Goal: Information Seeking & Learning: Learn about a topic

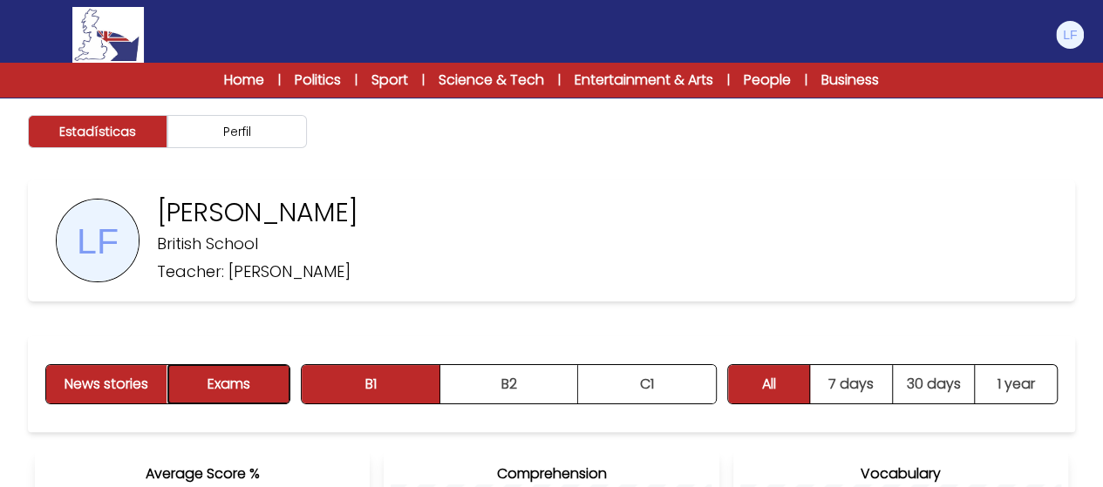
click at [252, 390] on button "Exams" at bounding box center [228, 384] width 121 height 38
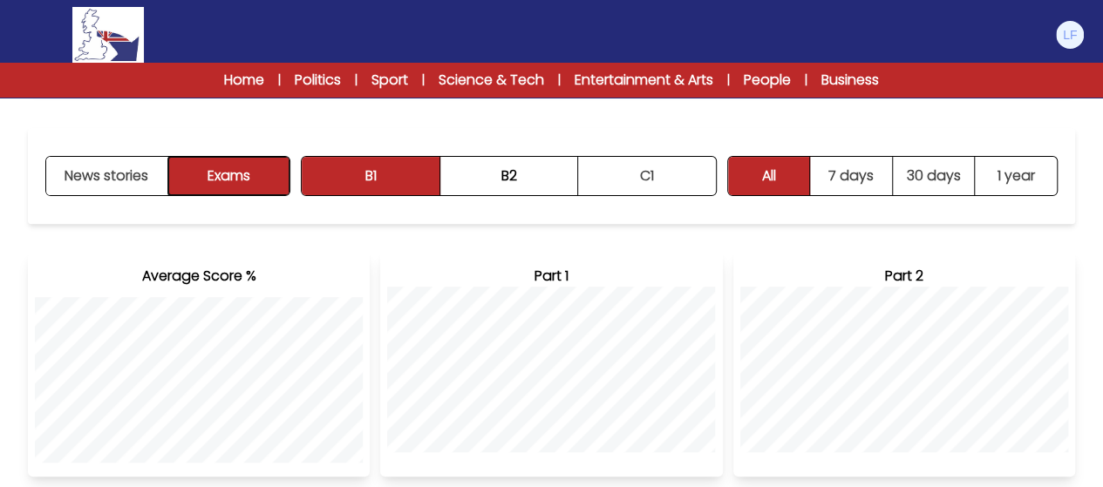
scroll to position [155, 0]
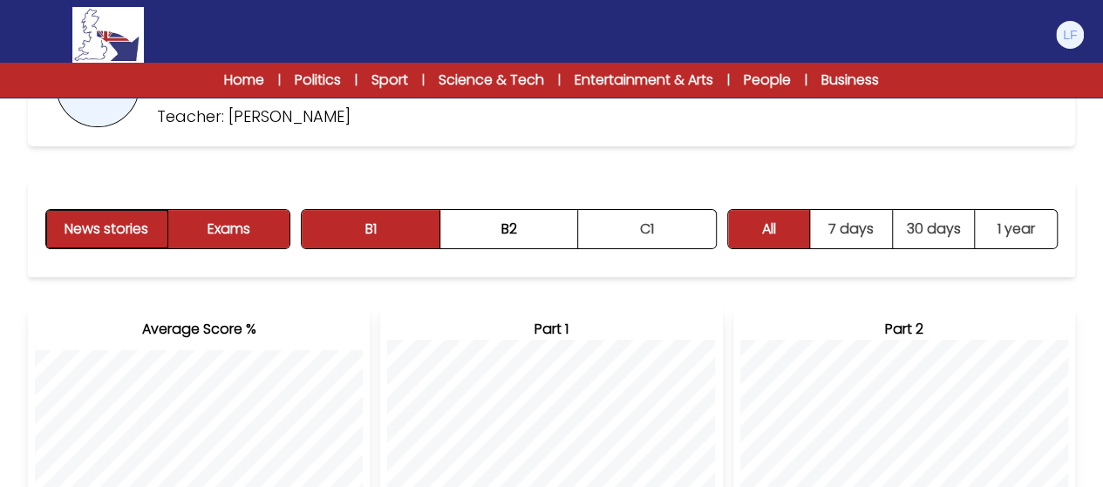
click at [77, 237] on button "News stories" at bounding box center [107, 229] width 122 height 38
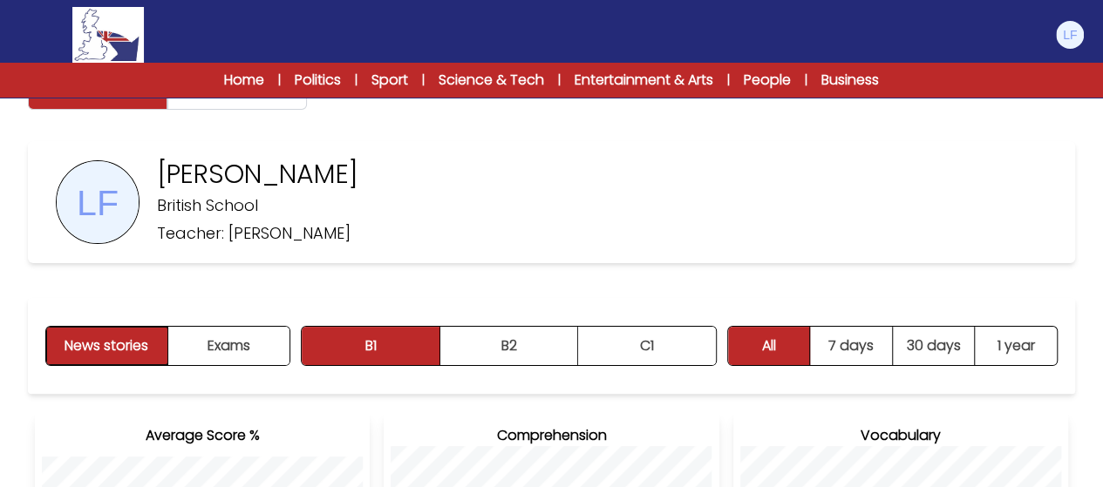
scroll to position [16, 0]
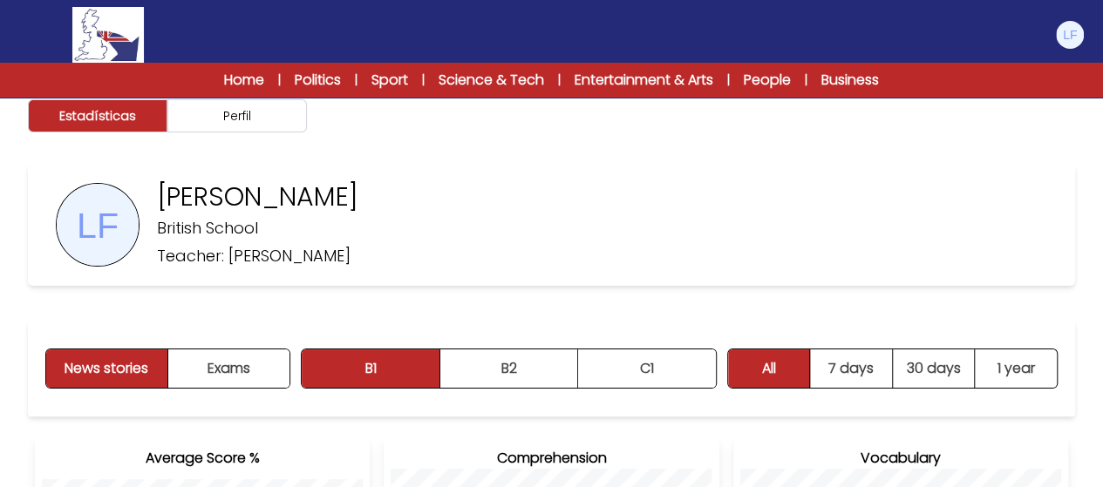
click at [262, 71] on div "Home | Politics | Sport | Science & Tech | Entertainment & Arts | People | Busi…" at bounding box center [551, 80] width 781 height 21
click at [245, 76] on link "Home" at bounding box center [244, 80] width 40 height 21
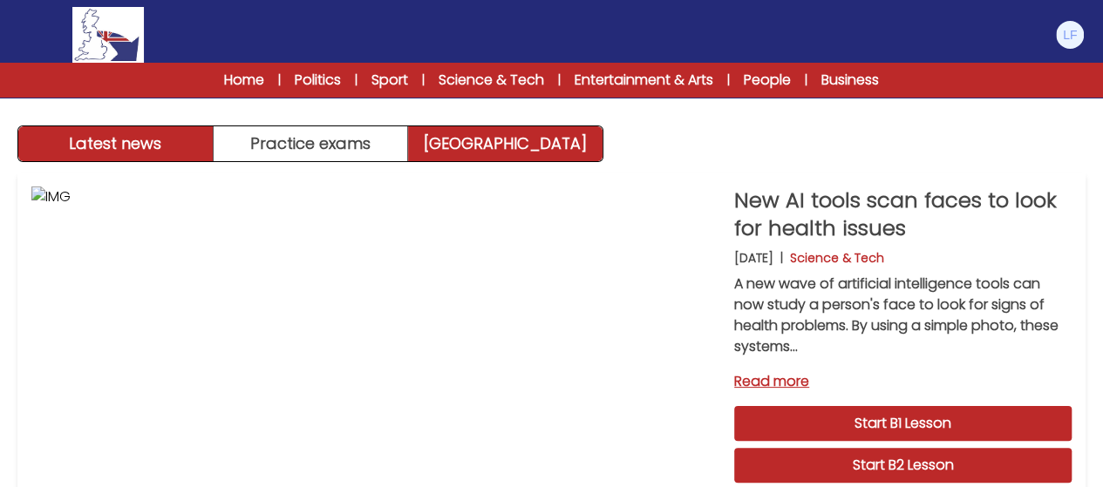
click at [474, 153] on link "[GEOGRAPHIC_DATA]" at bounding box center [505, 143] width 194 height 35
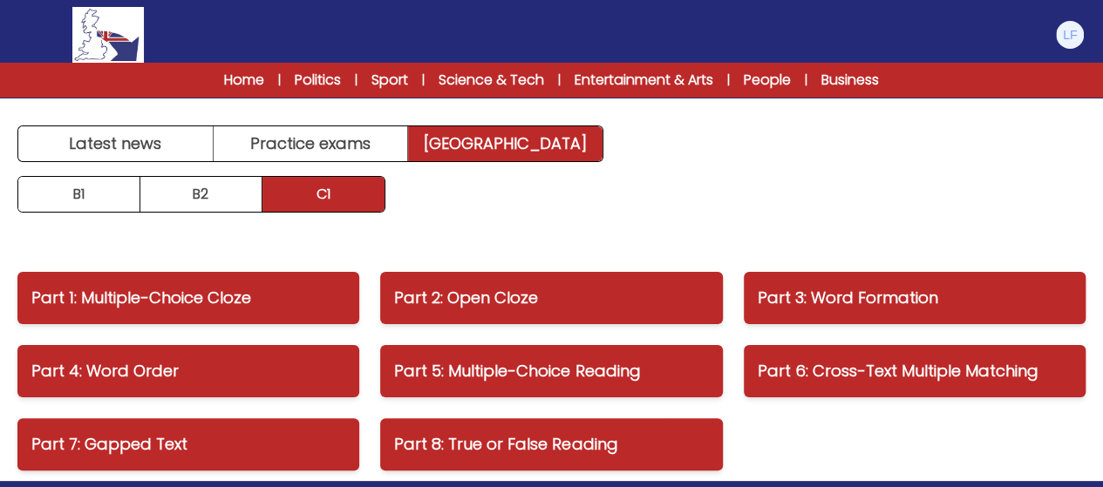
scroll to position [35, 0]
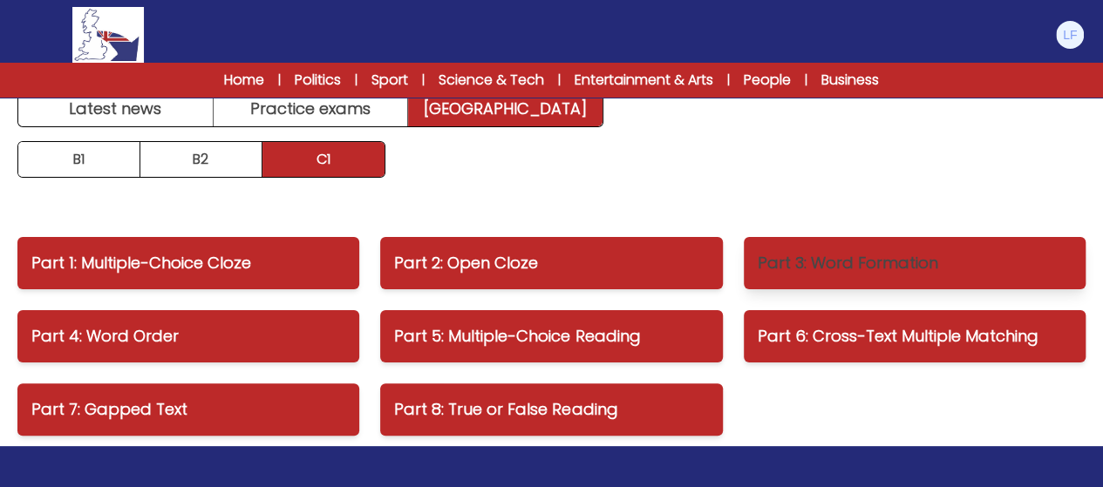
click at [837, 280] on link "Part 3: Word Formation" at bounding box center [915, 263] width 342 height 52
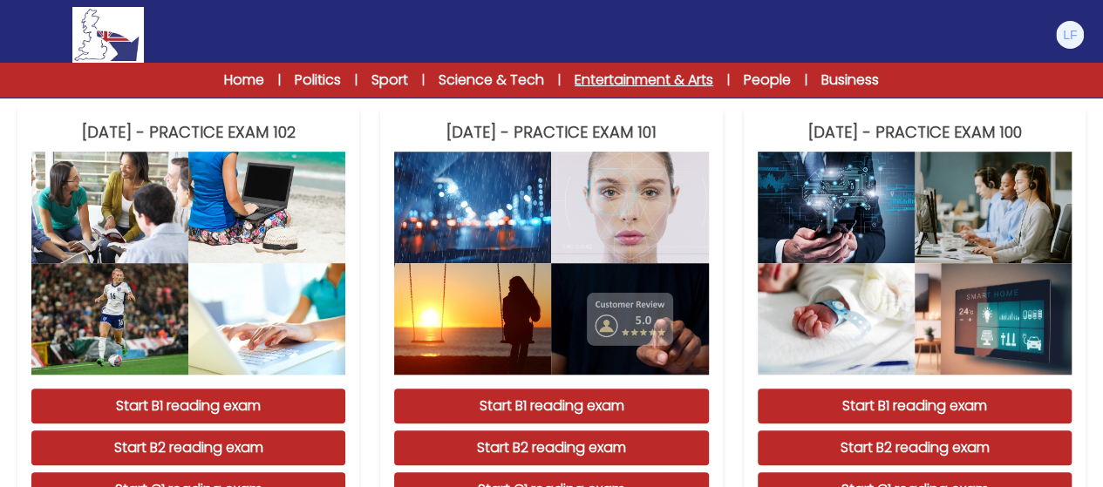
scroll to position [558, 0]
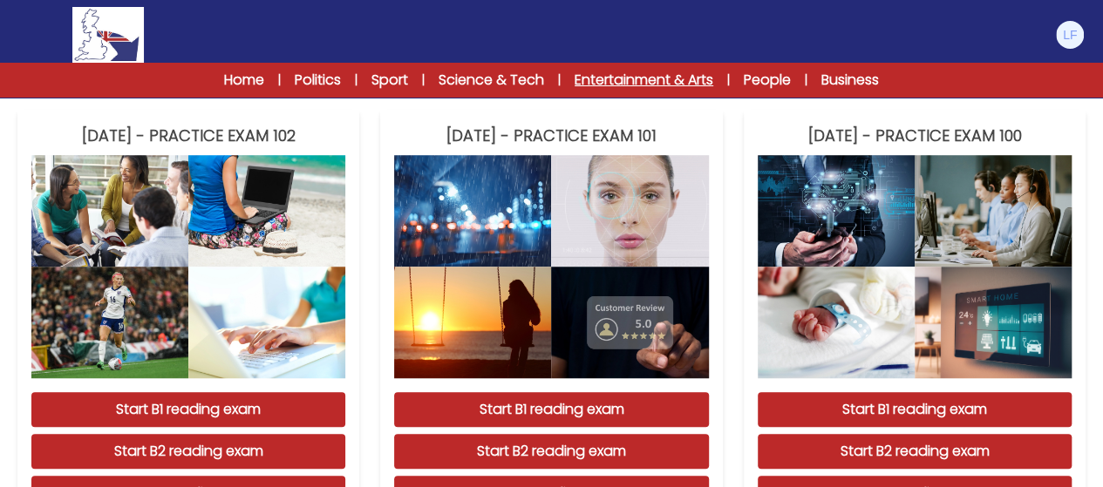
click at [575, 83] on link "Entertainment & Arts" at bounding box center [644, 80] width 139 height 21
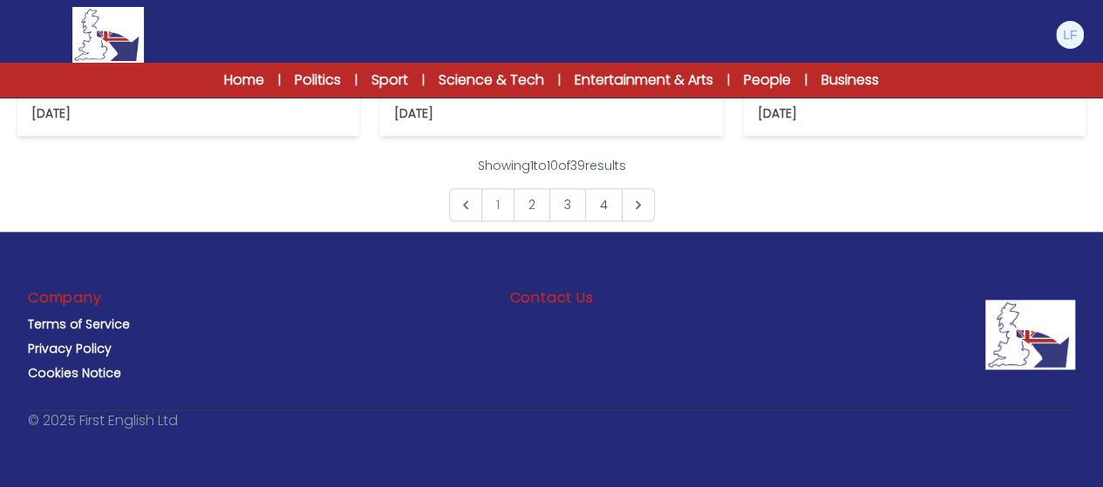
scroll to position [1221, 0]
click at [1069, 37] on img at bounding box center [1070, 35] width 28 height 28
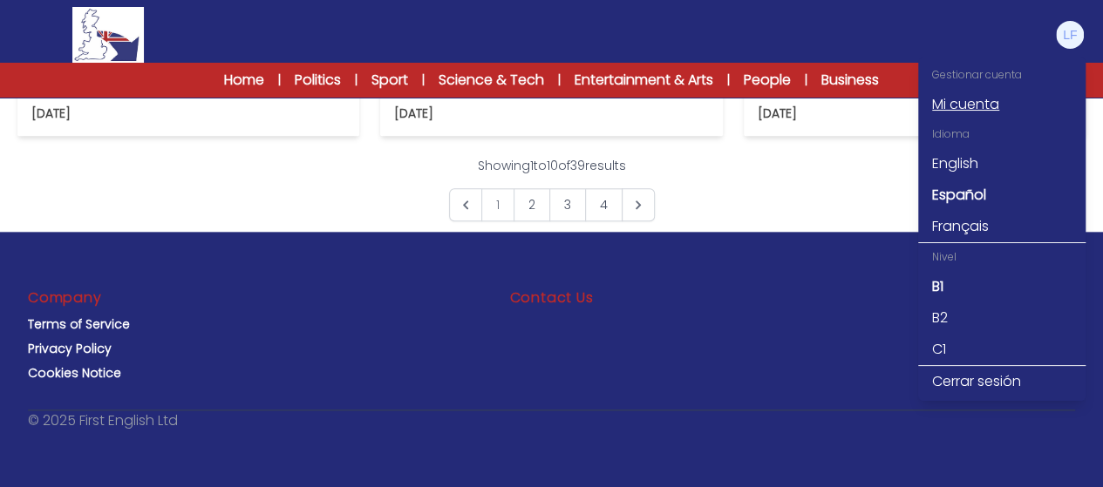
click at [976, 104] on link "Mi cuenta" at bounding box center [1001, 104] width 167 height 31
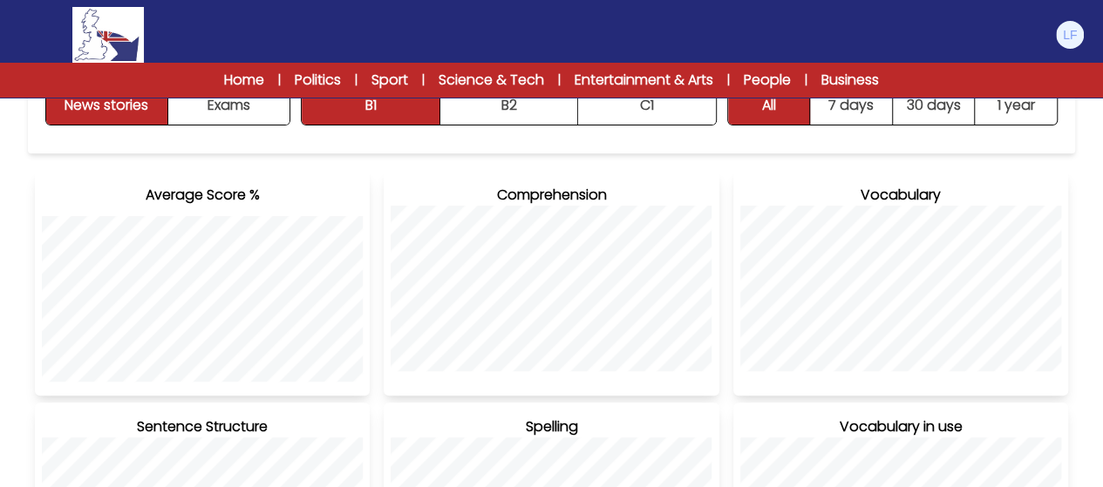
scroll to position [277, 0]
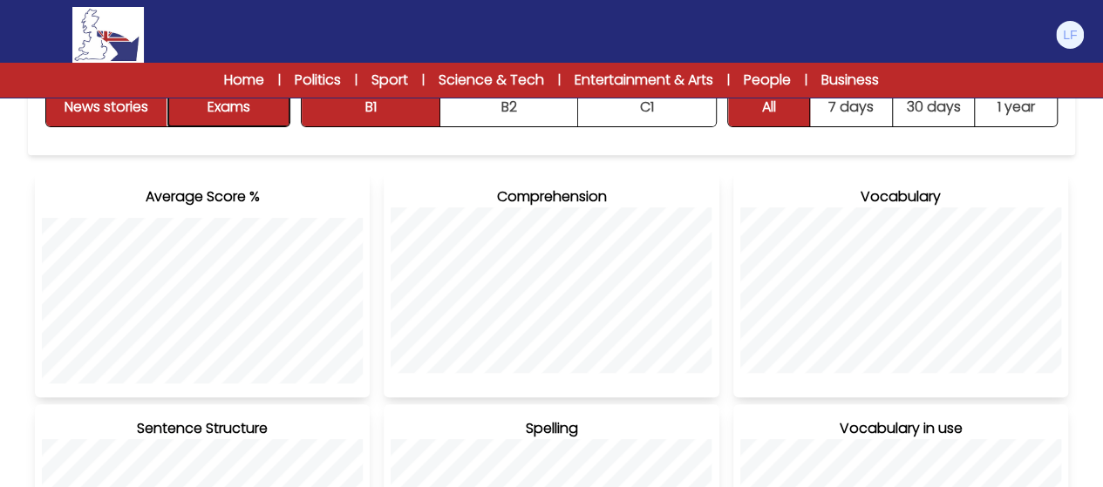
click at [256, 123] on button "Exams" at bounding box center [228, 107] width 121 height 38
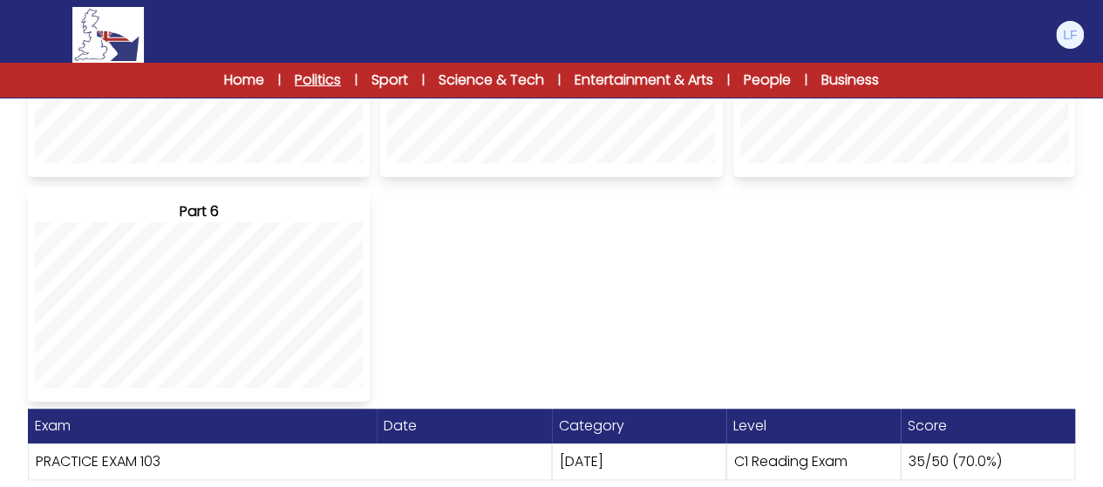
scroll to position [748, 0]
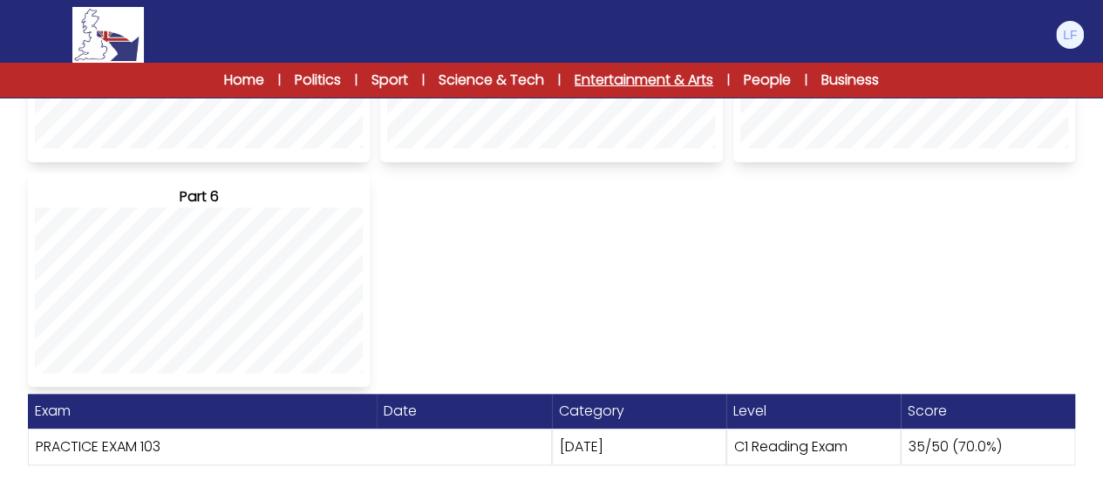
click at [593, 78] on link "Entertainment & Arts" at bounding box center [644, 80] width 139 height 21
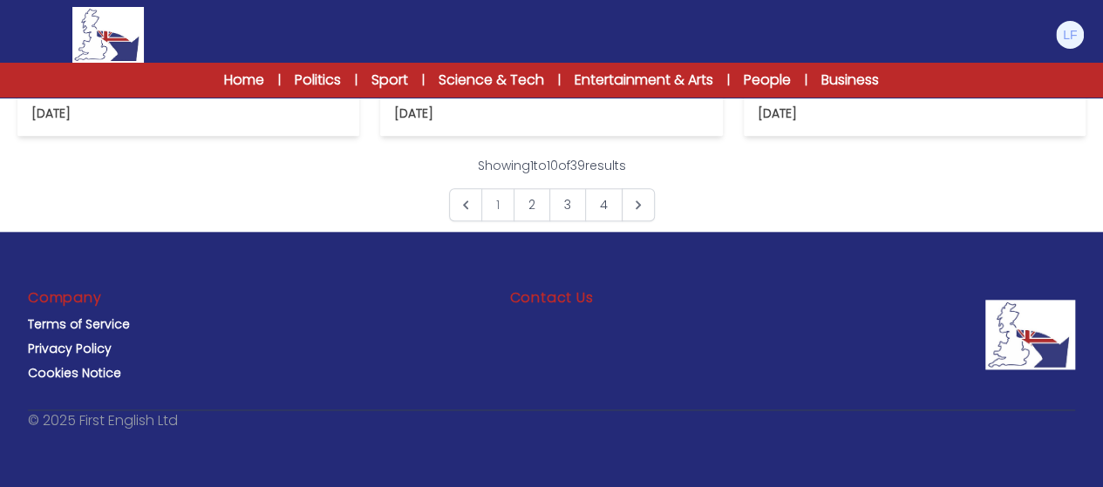
scroll to position [976, 0]
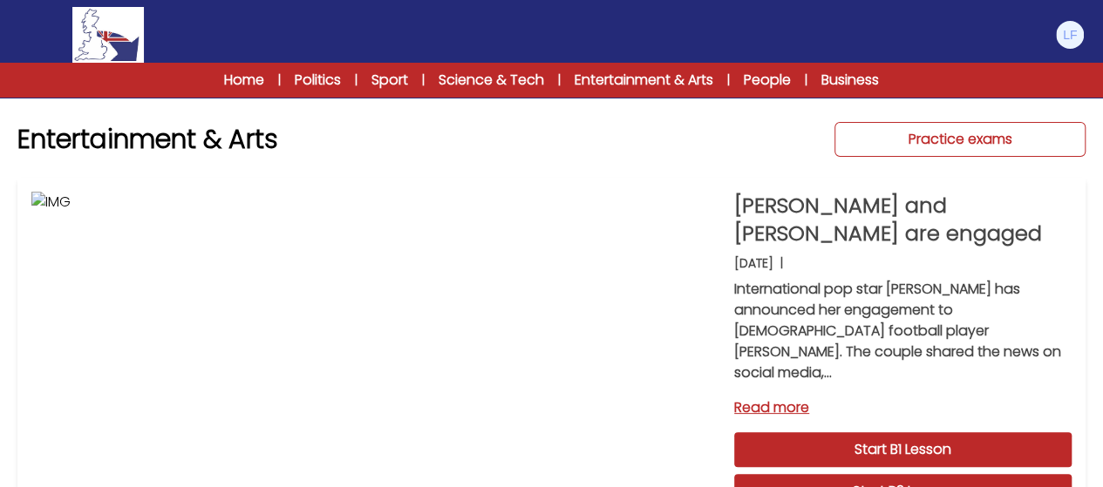
click at [992, 135] on link "Practice exams" at bounding box center [959, 139] width 251 height 35
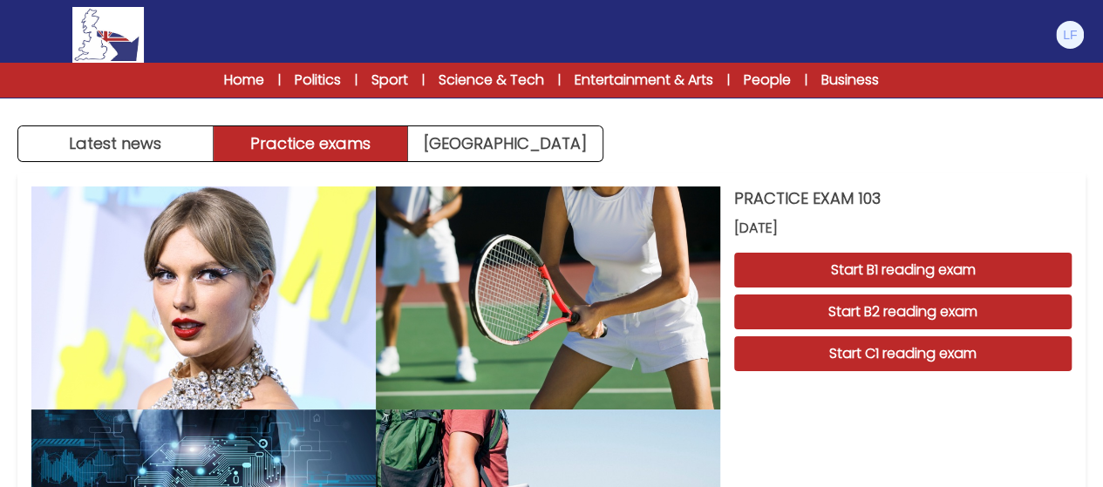
drag, startPoint x: 1106, startPoint y: 119, endPoint x: 1115, endPoint y: 145, distance: 27.9
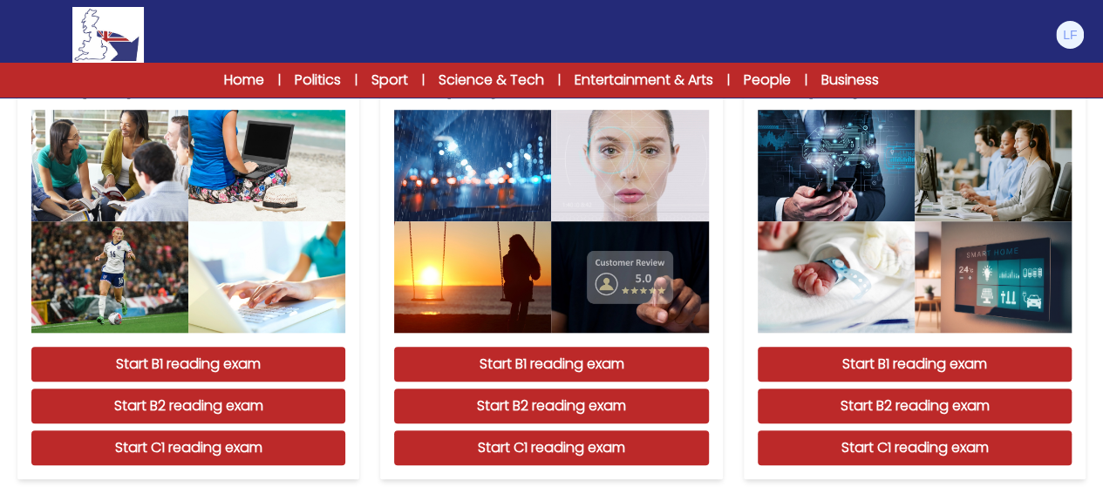
scroll to position [629, 0]
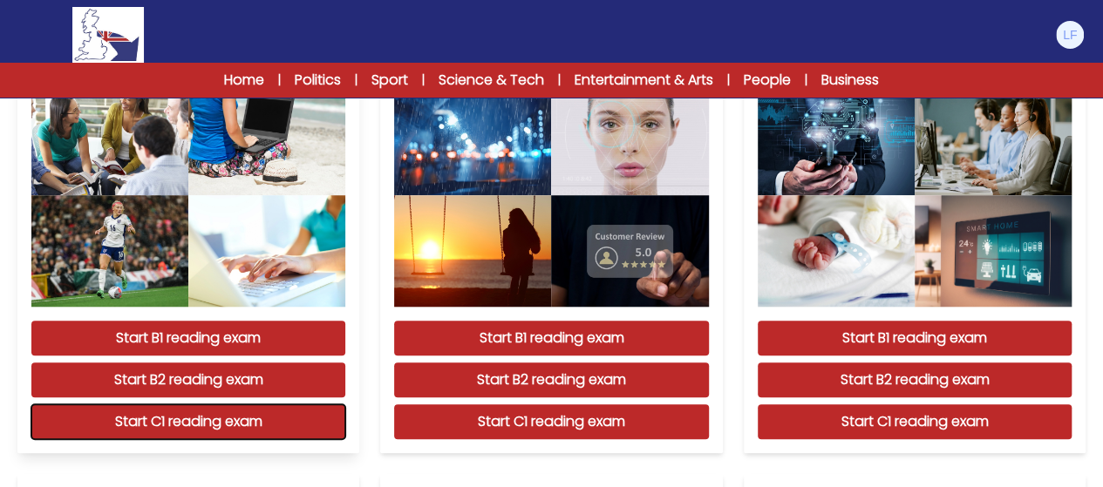
click at [216, 420] on button "Start C1 reading exam" at bounding box center [188, 422] width 314 height 35
